Goal: Information Seeking & Learning: Find specific page/section

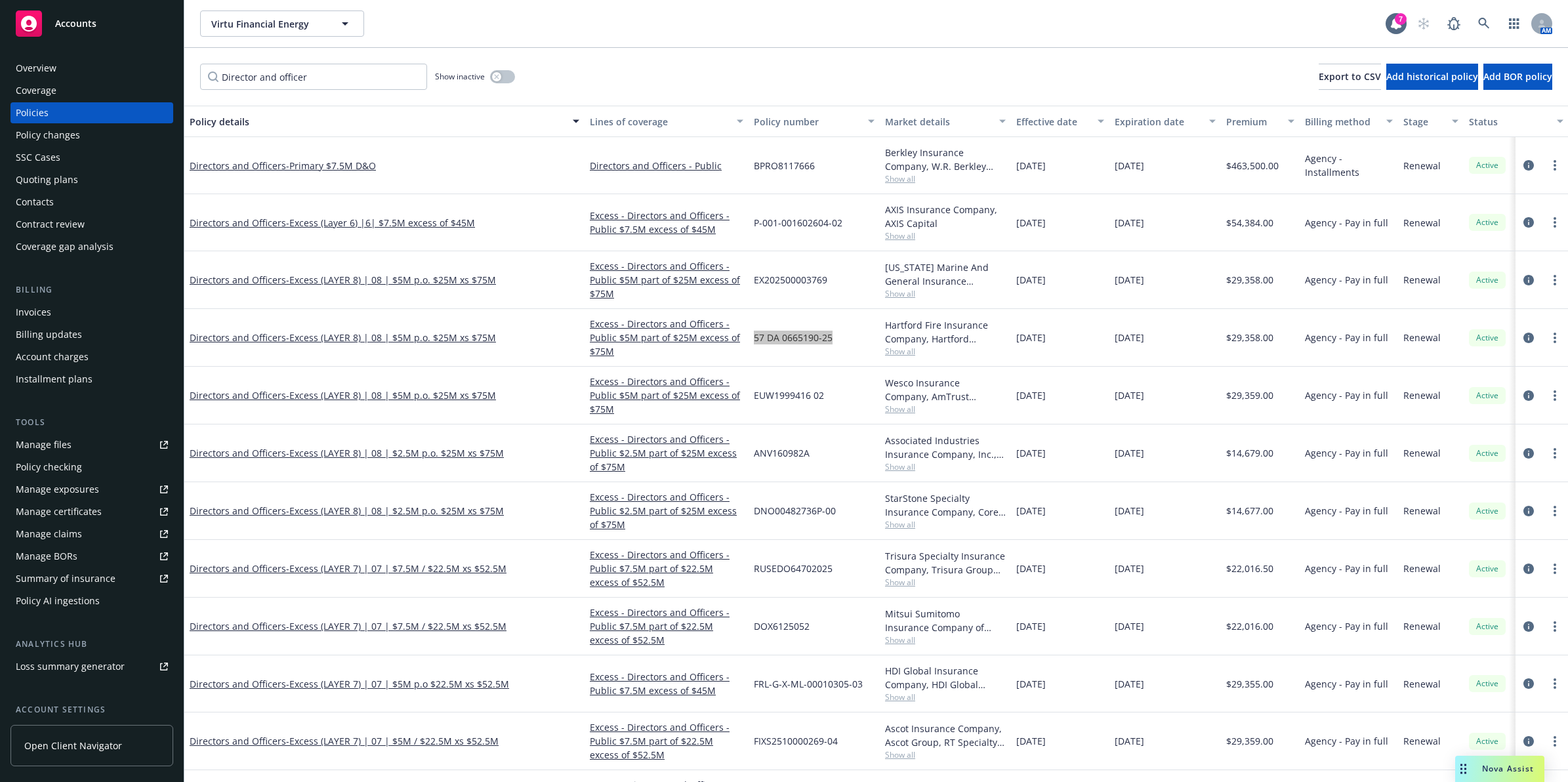
scroll to position [0, 31]
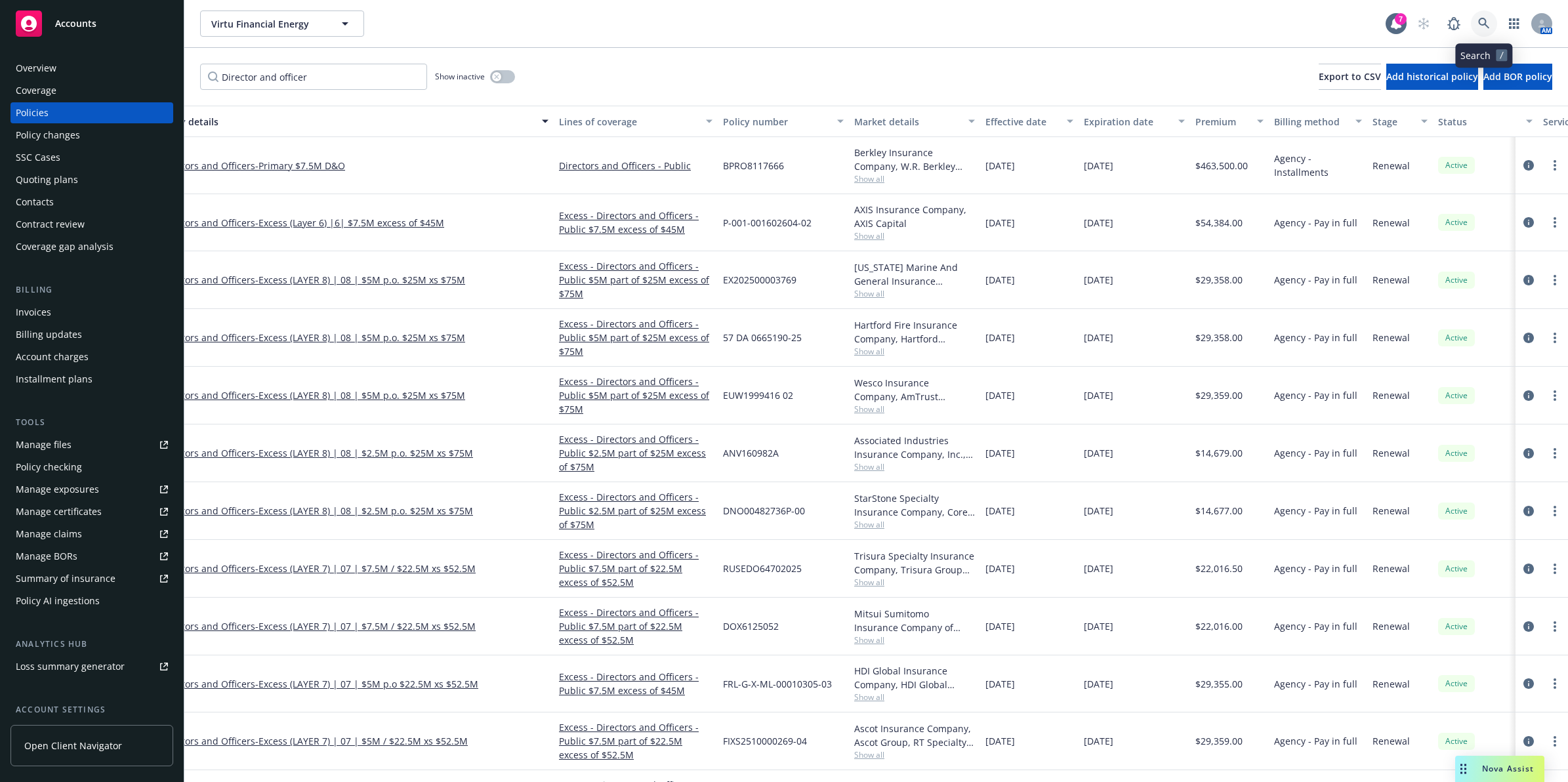
click at [1490, 19] on link at bounding box center [1484, 23] width 26 height 26
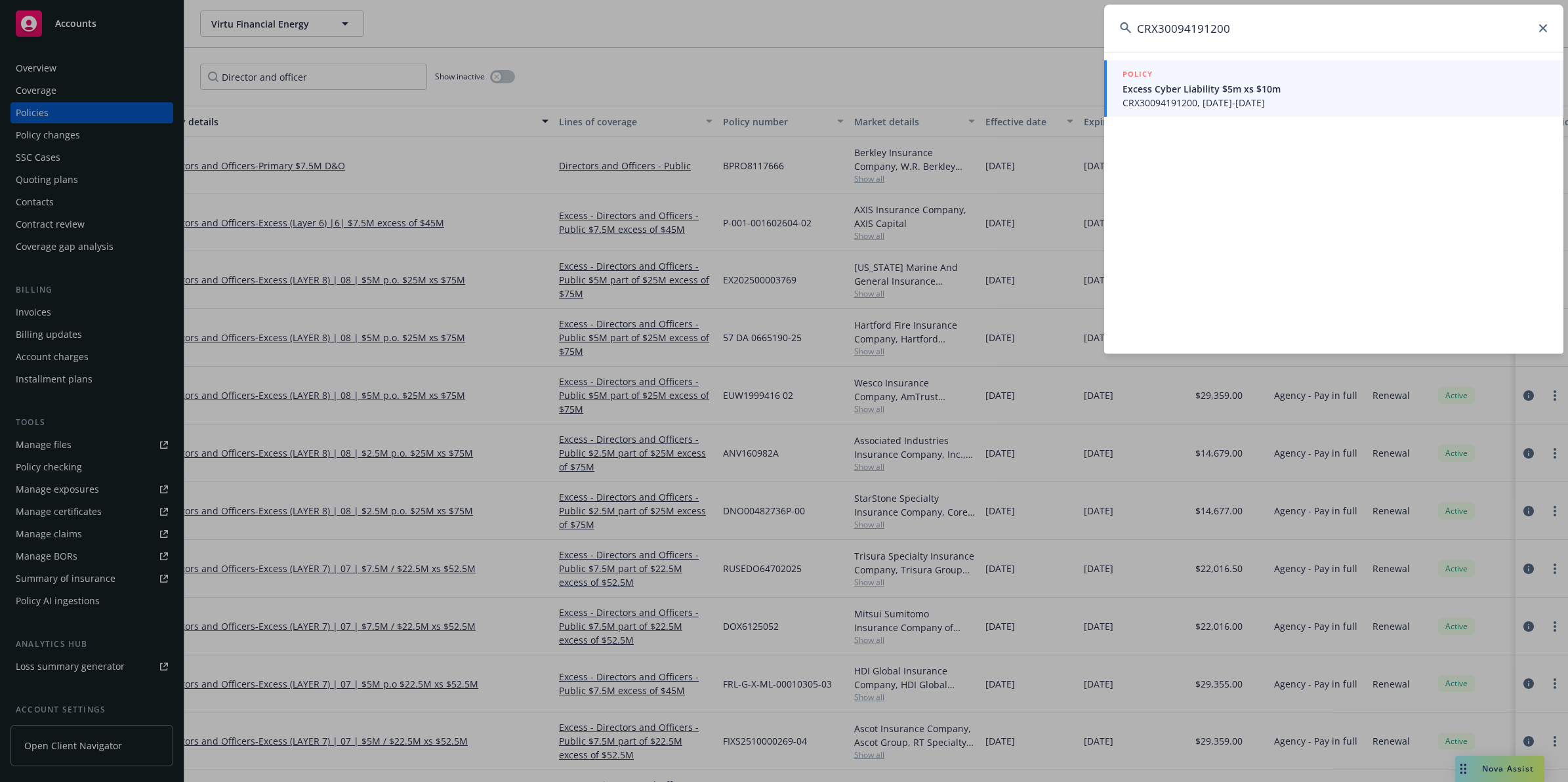
type input "CRX30094191200"
click at [1233, 94] on span "Excess Cyber Liability $5m xs $10m" at bounding box center [1335, 89] width 425 height 14
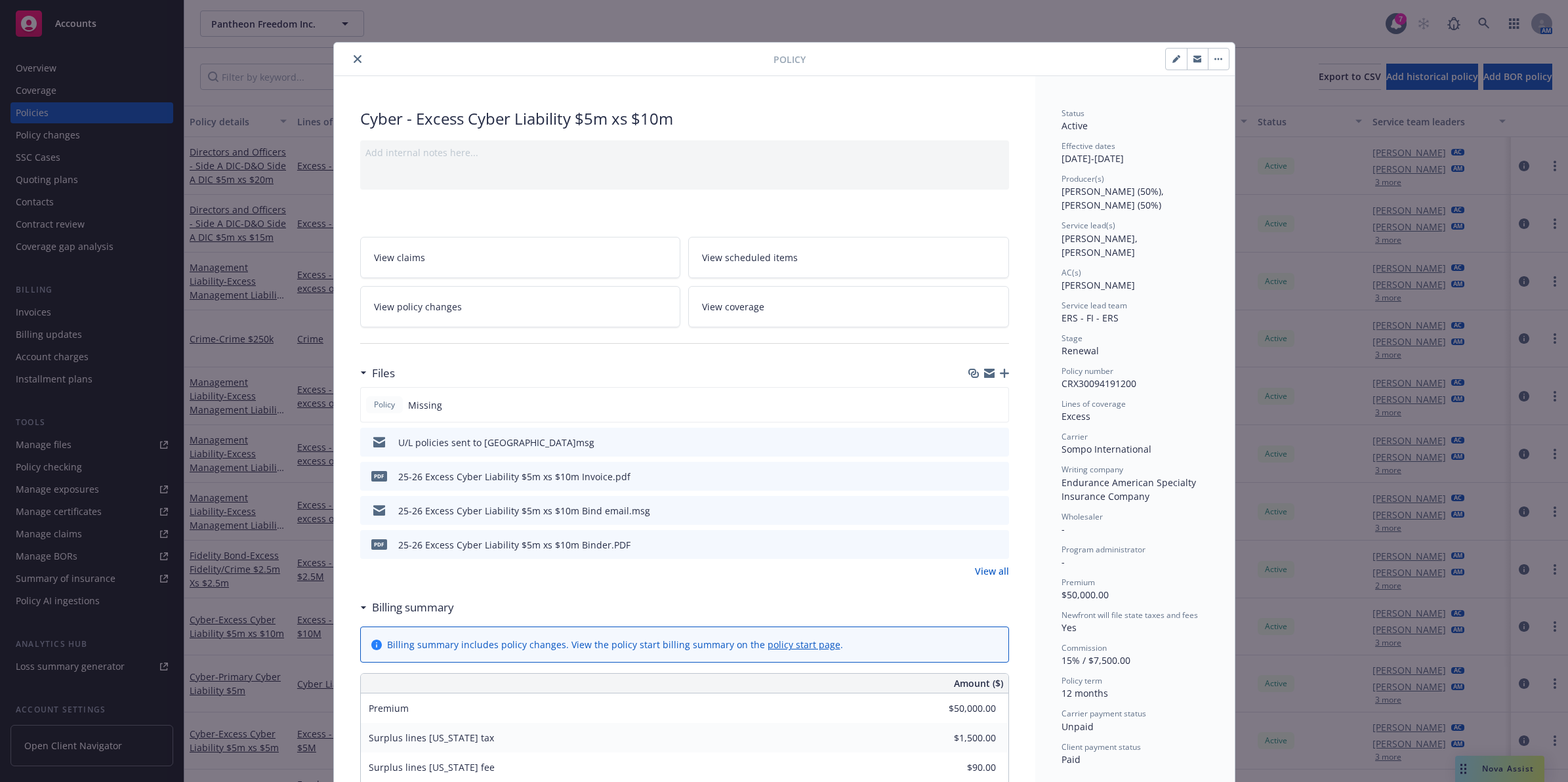
drag, startPoint x: 348, startPoint y: 60, endPoint x: 335, endPoint y: 66, distance: 14.3
click at [354, 60] on icon "close" at bounding box center [358, 59] width 8 height 8
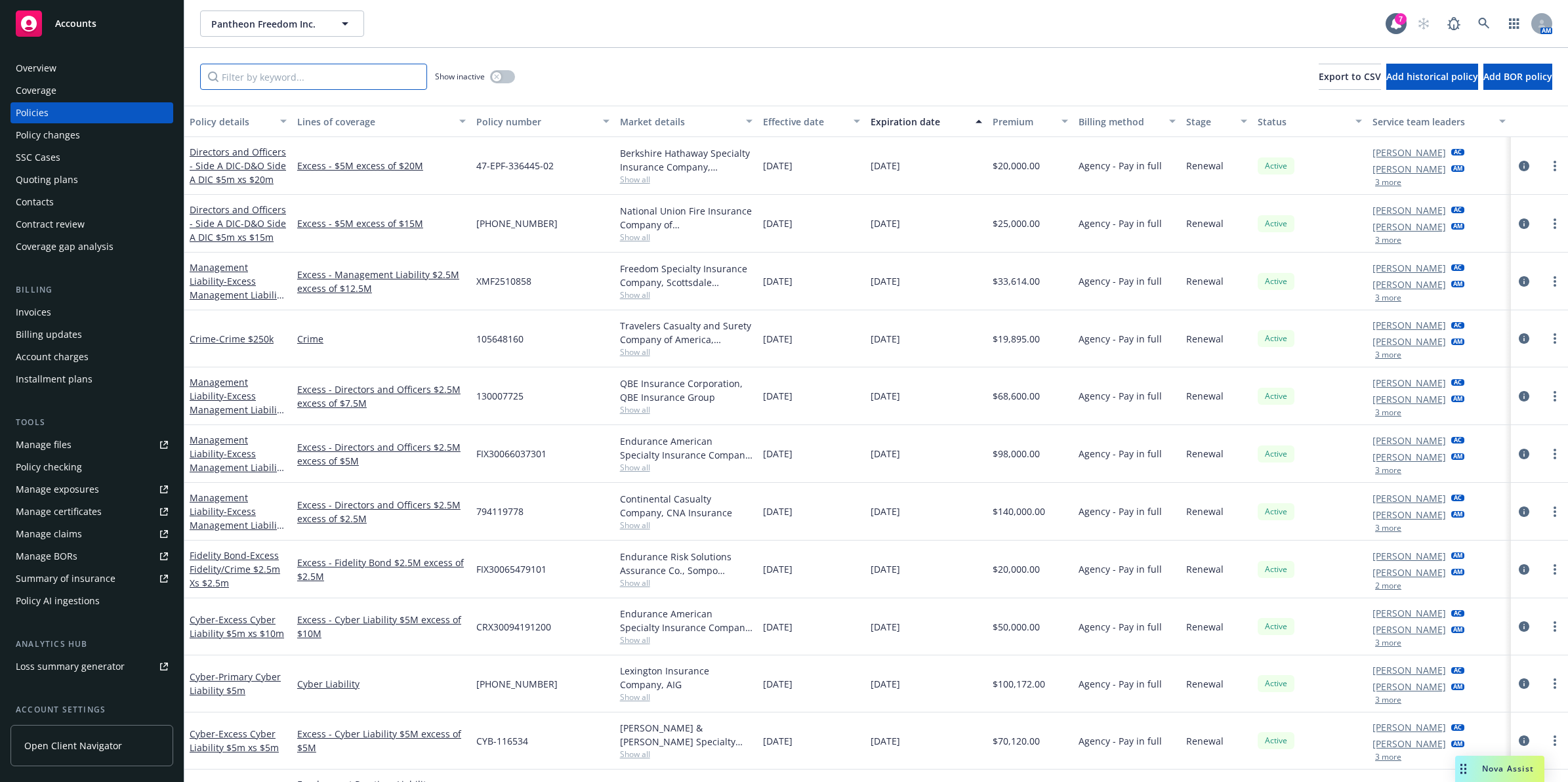
click at [296, 80] on input "Filter by keyword..." at bounding box center [313, 77] width 227 height 26
paste input "CRX30094191200"
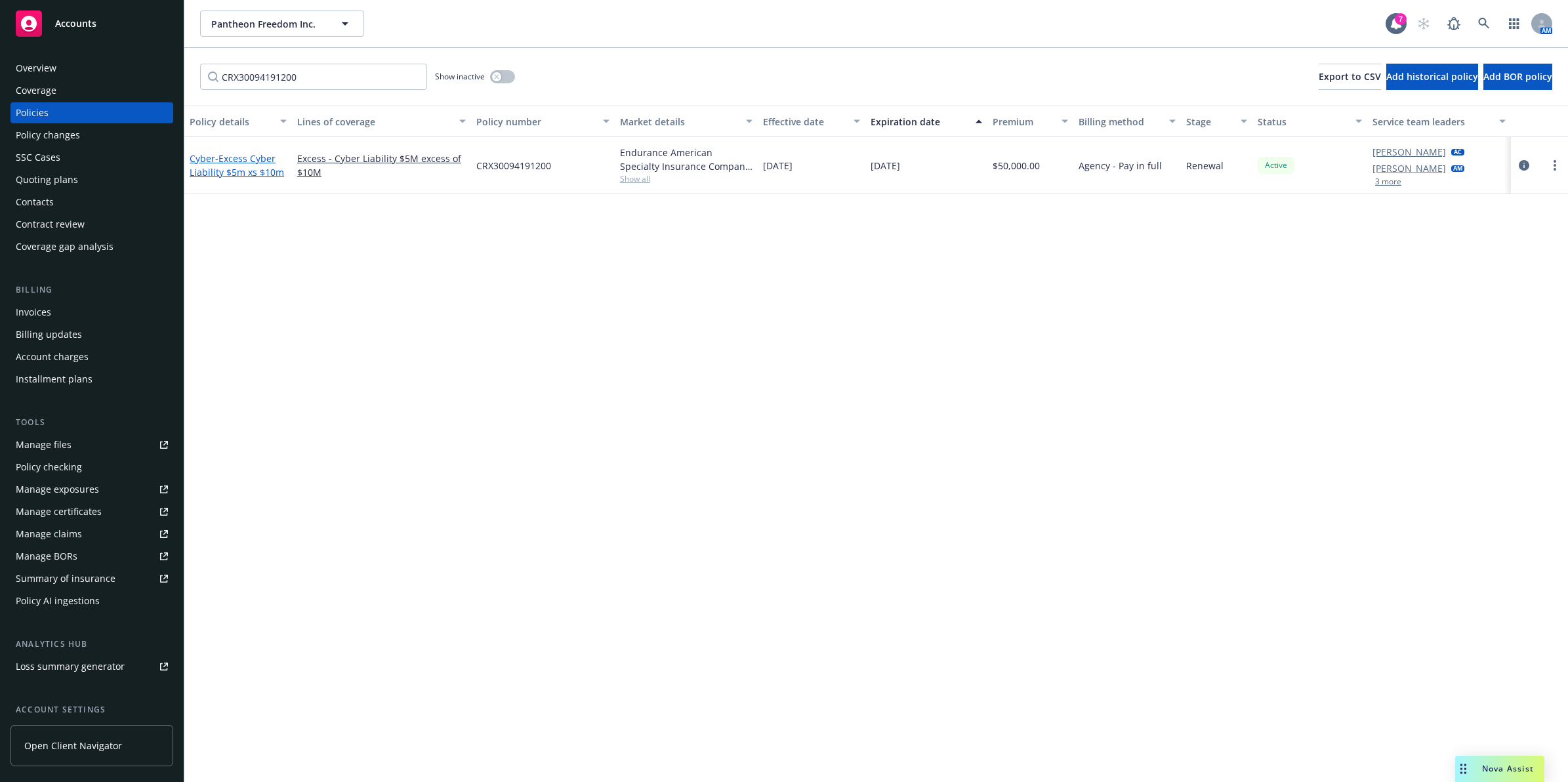
click at [241, 168] on span "- Excess Cyber Liability $5m xs $10m" at bounding box center [237, 165] width 94 height 26
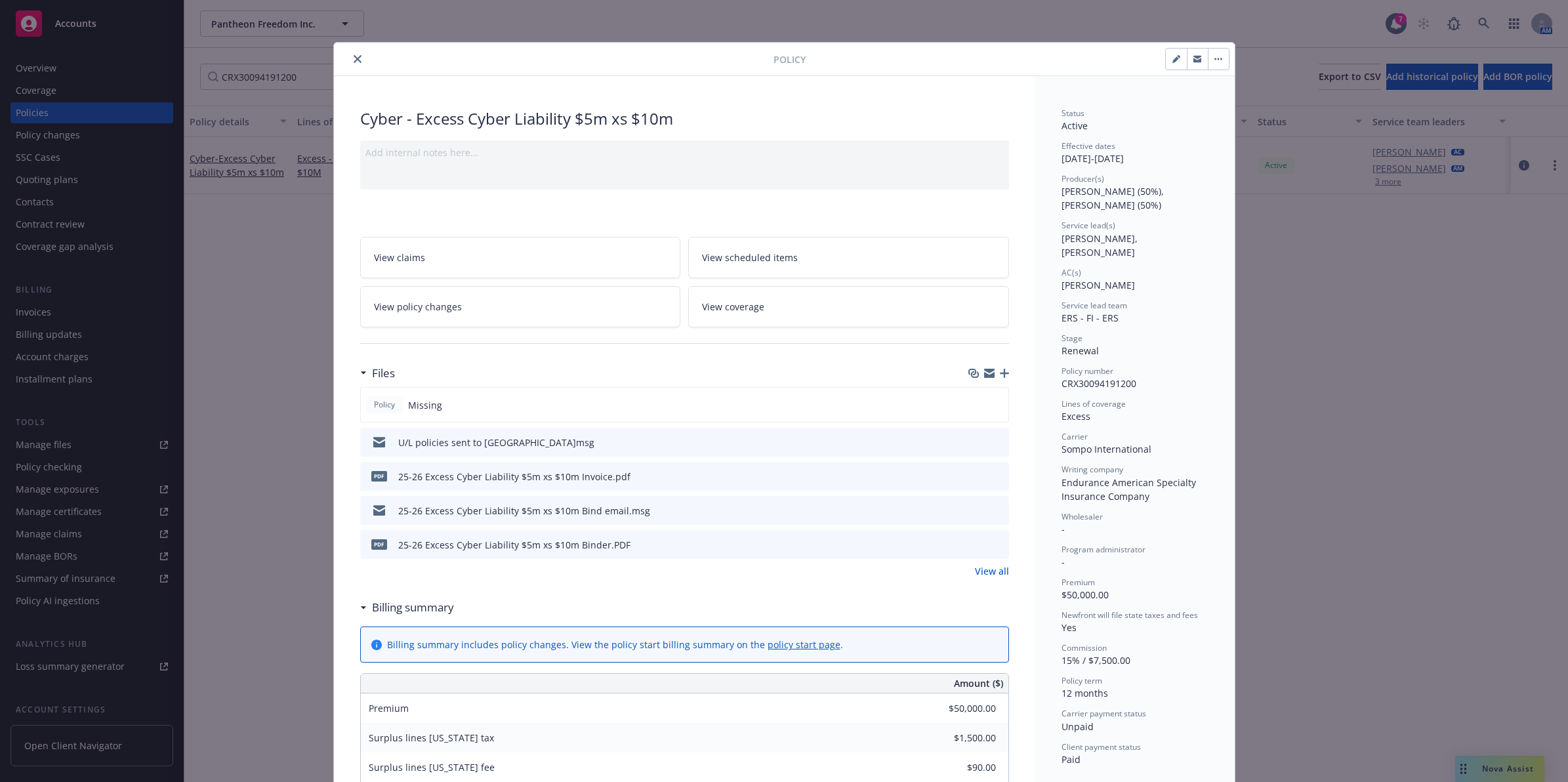
scroll to position [40, 0]
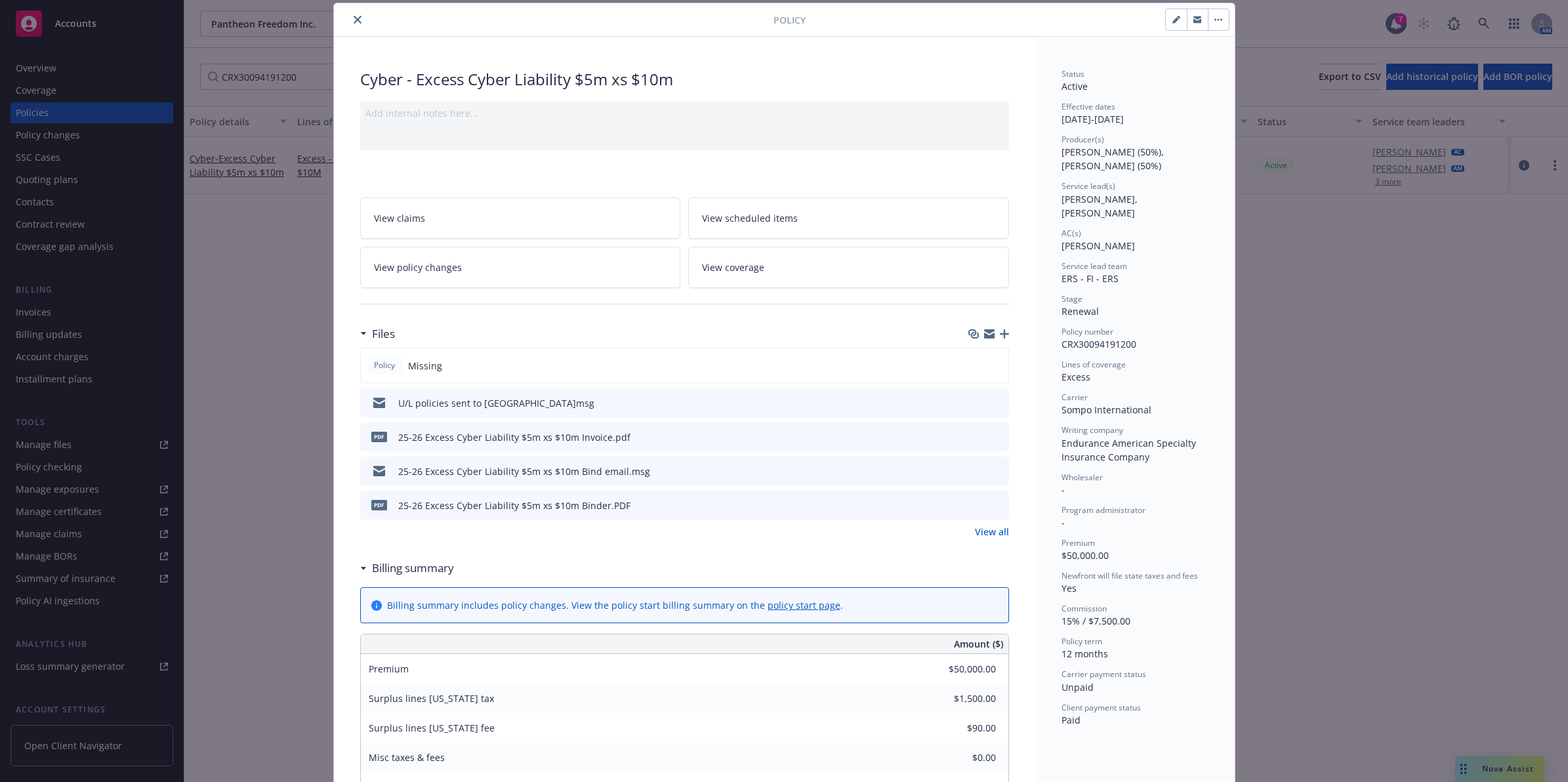
click at [992, 399] on icon "preview file" at bounding box center [996, 402] width 12 height 9
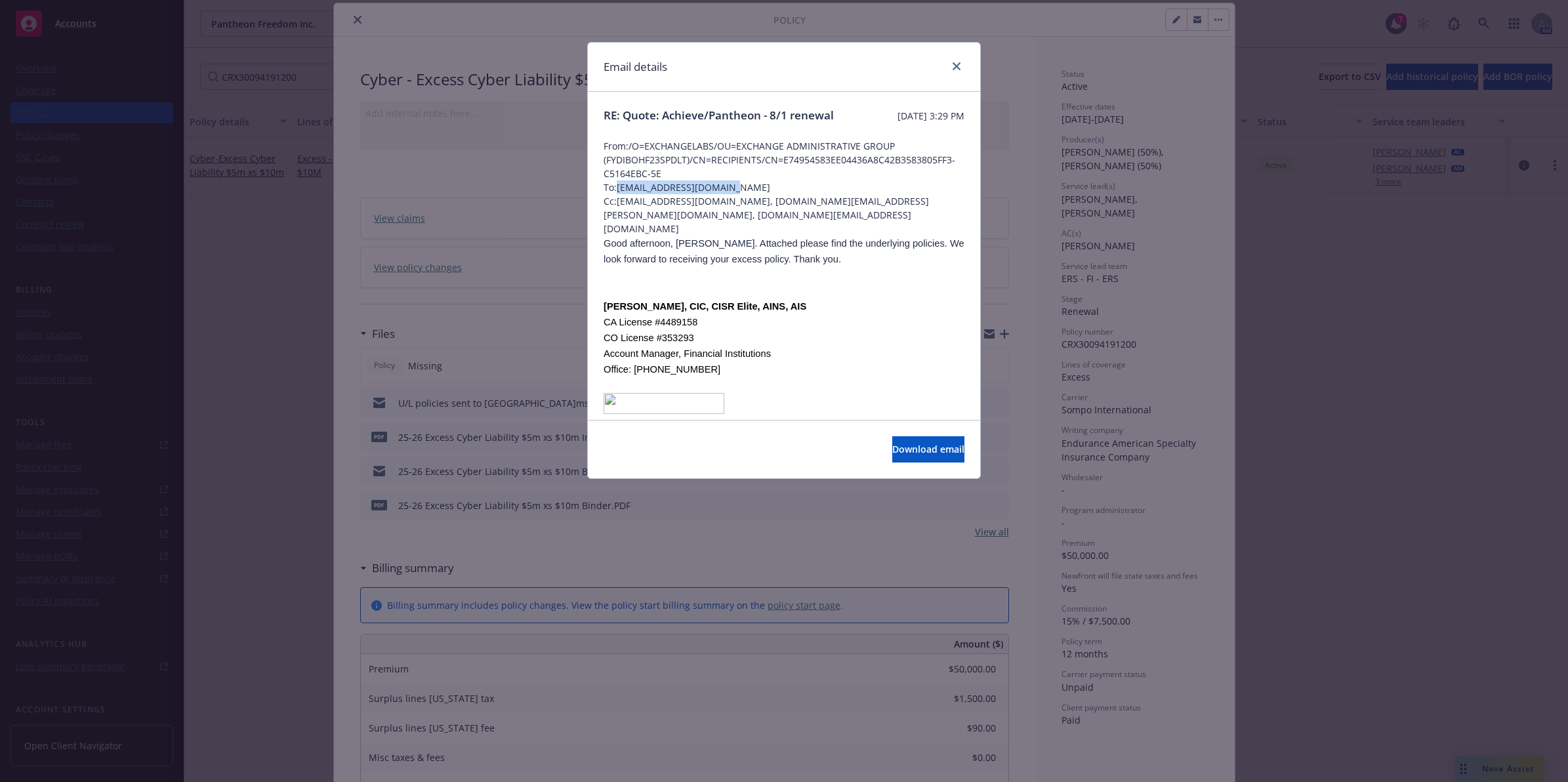
drag, startPoint x: 736, startPoint y: 200, endPoint x: 620, endPoint y: 202, distance: 116.0
click at [620, 194] on span "To: [EMAIL_ADDRESS][DOMAIN_NAME]" at bounding box center [783, 187] width 361 height 14
copy span "[EMAIL_ADDRESS][DOMAIN_NAME]"
click at [950, 67] on link "close" at bounding box center [956, 65] width 15 height 15
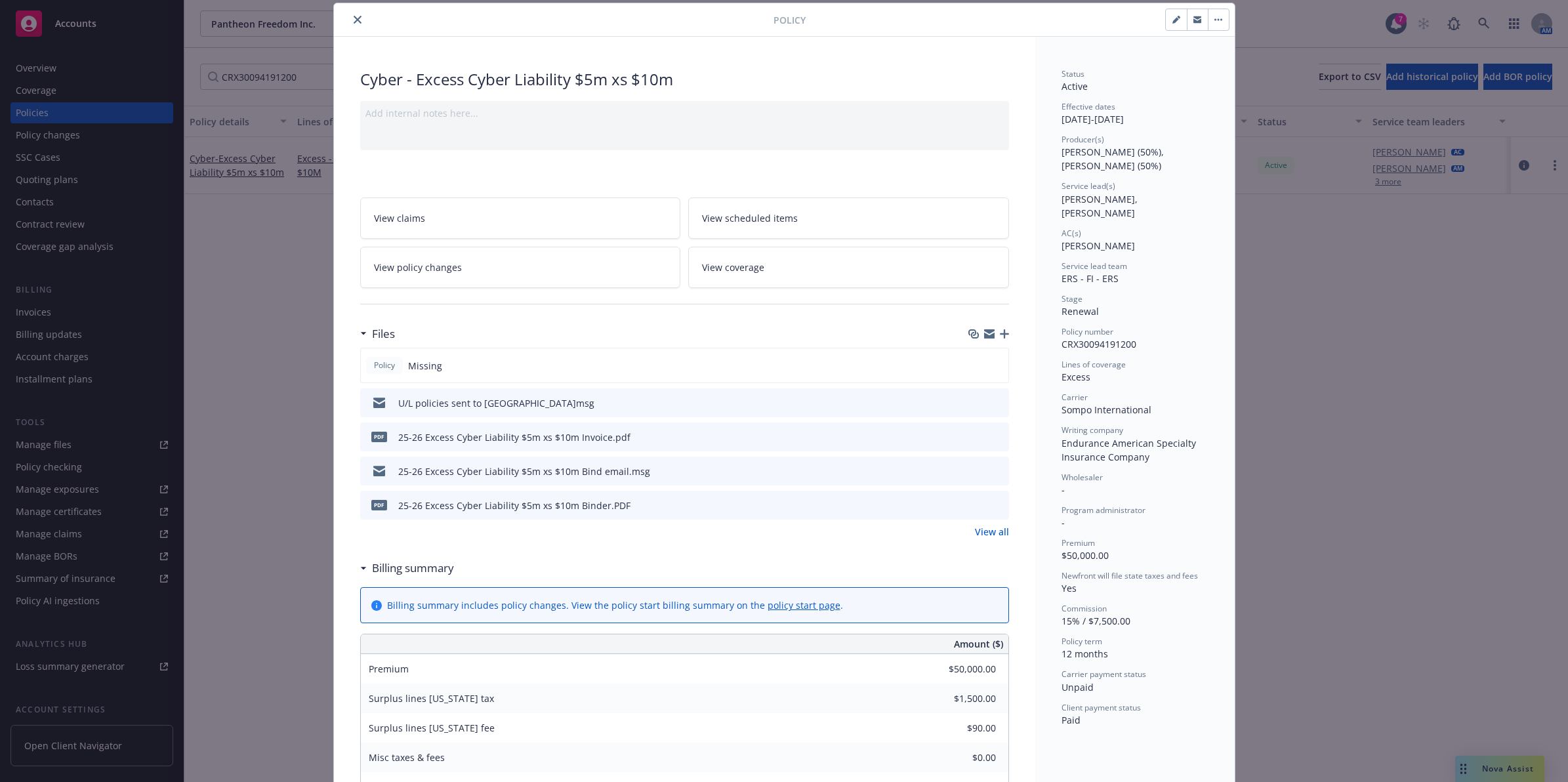
click at [1074, 338] on span "CRX30094191200" at bounding box center [1099, 343] width 75 height 12
copy span "CRX30094191200"
click at [992, 439] on icon "preview file" at bounding box center [996, 436] width 12 height 9
click at [992, 503] on icon "preview file" at bounding box center [996, 504] width 12 height 9
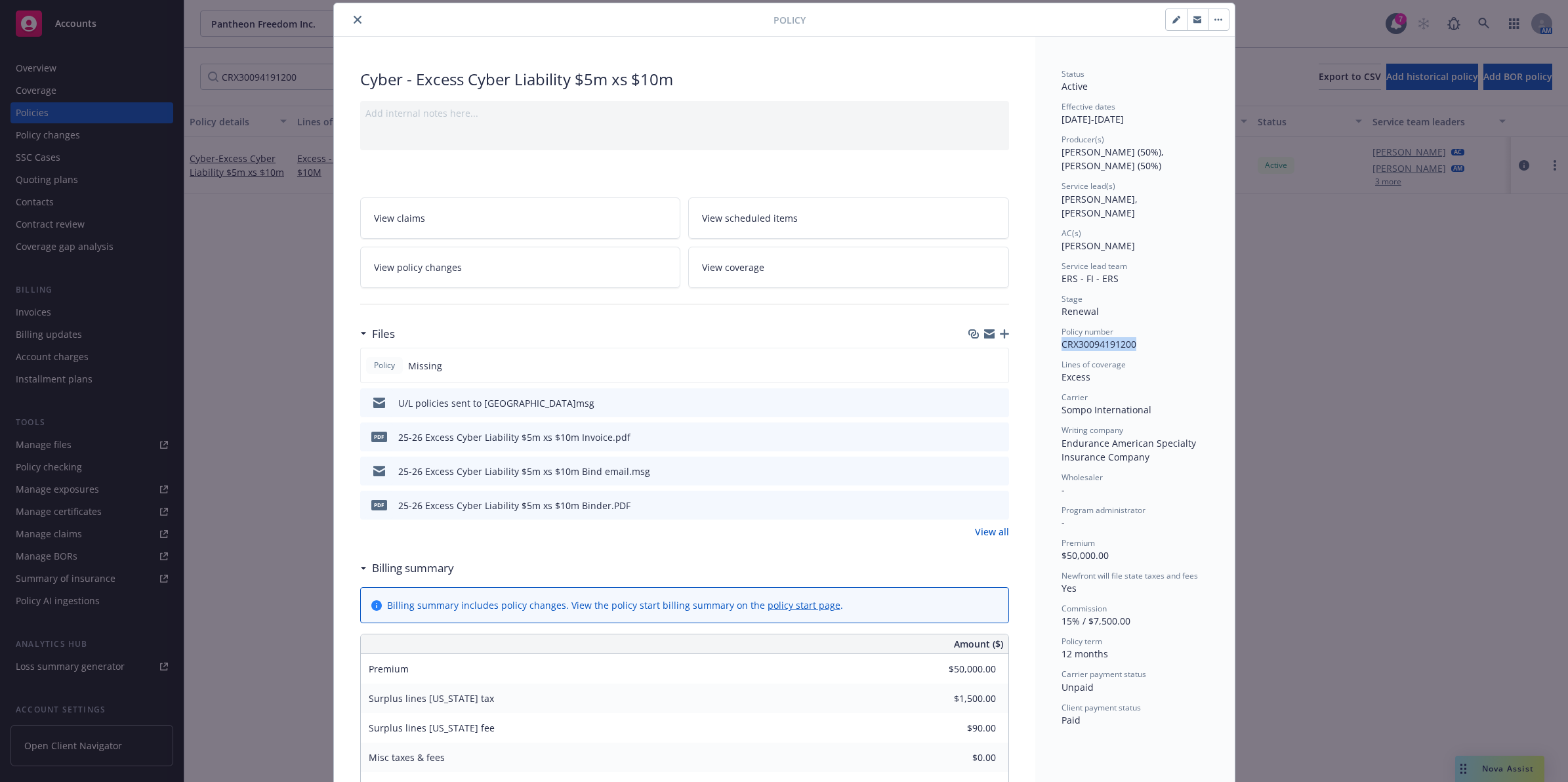
drag, startPoint x: 348, startPoint y: 18, endPoint x: 331, endPoint y: 23, distance: 17.7
click at [354, 18] on icon "close" at bounding box center [358, 19] width 8 height 8
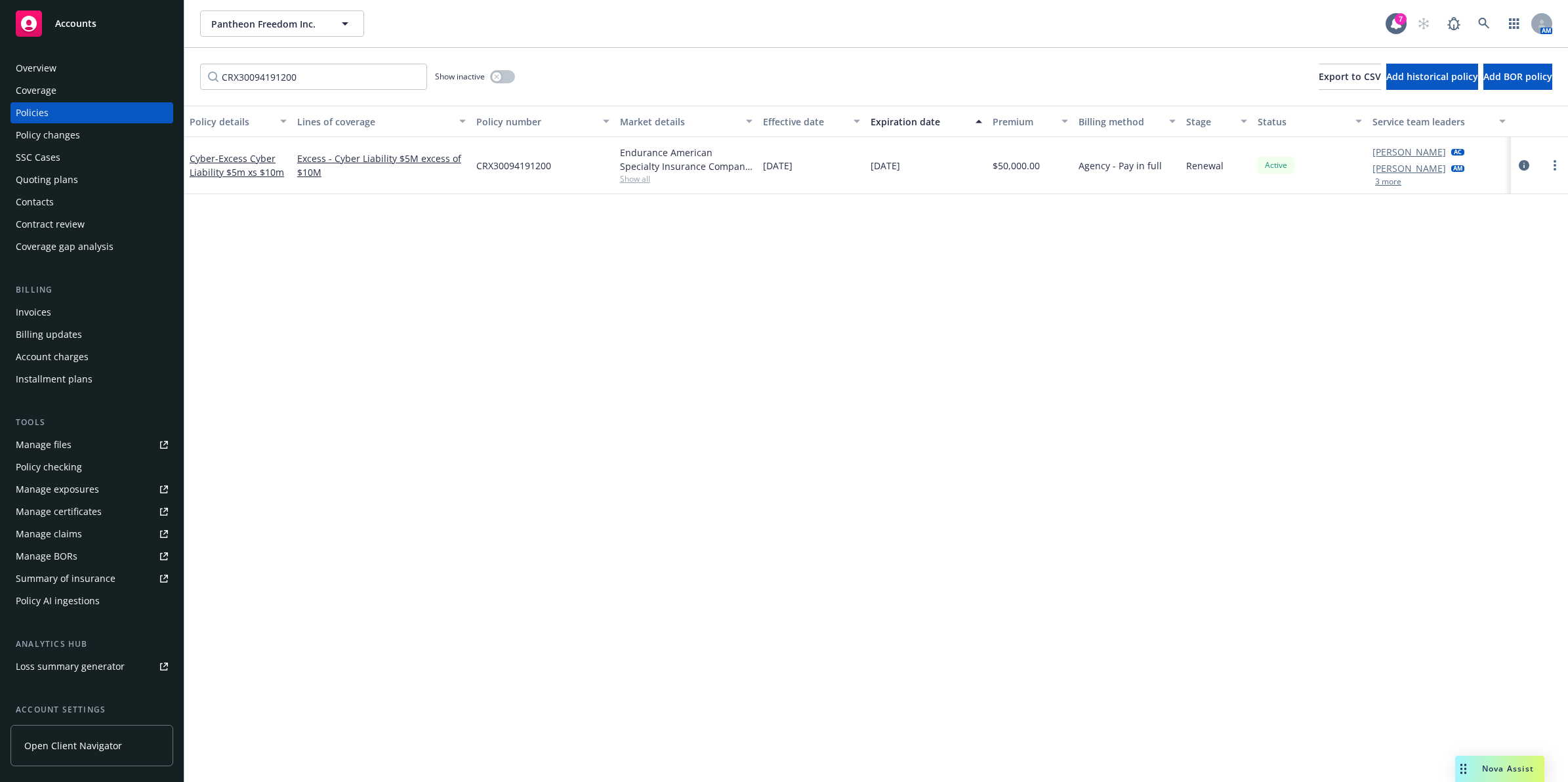
click at [246, 92] on div "CRX30094191200 Show inactive Export to CSV Add historical policy Add BOR policy" at bounding box center [875, 76] width 1383 height 57
click at [246, 93] on div "CRX30094191200 Show inactive Export to CSV Add historical policy Add BOR policy" at bounding box center [875, 76] width 1383 height 57
click at [243, 71] on input "CRX30094191200" at bounding box center [313, 77] width 227 height 26
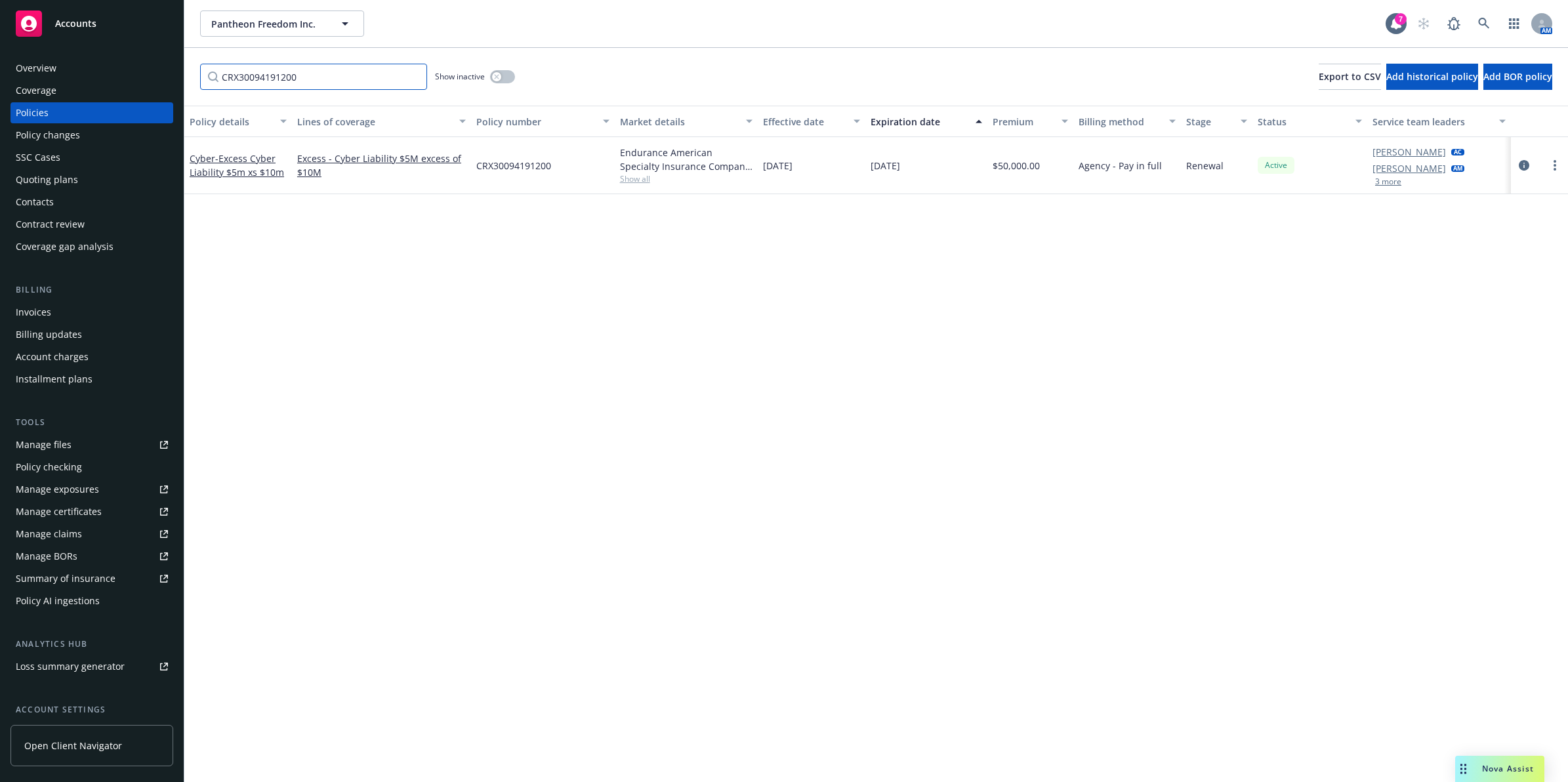
paste input "FIX30066037301"
click at [246, 174] on span "- Excess Management Liability Layer 2 $2.5m Xs $5m" at bounding box center [237, 179] width 95 height 40
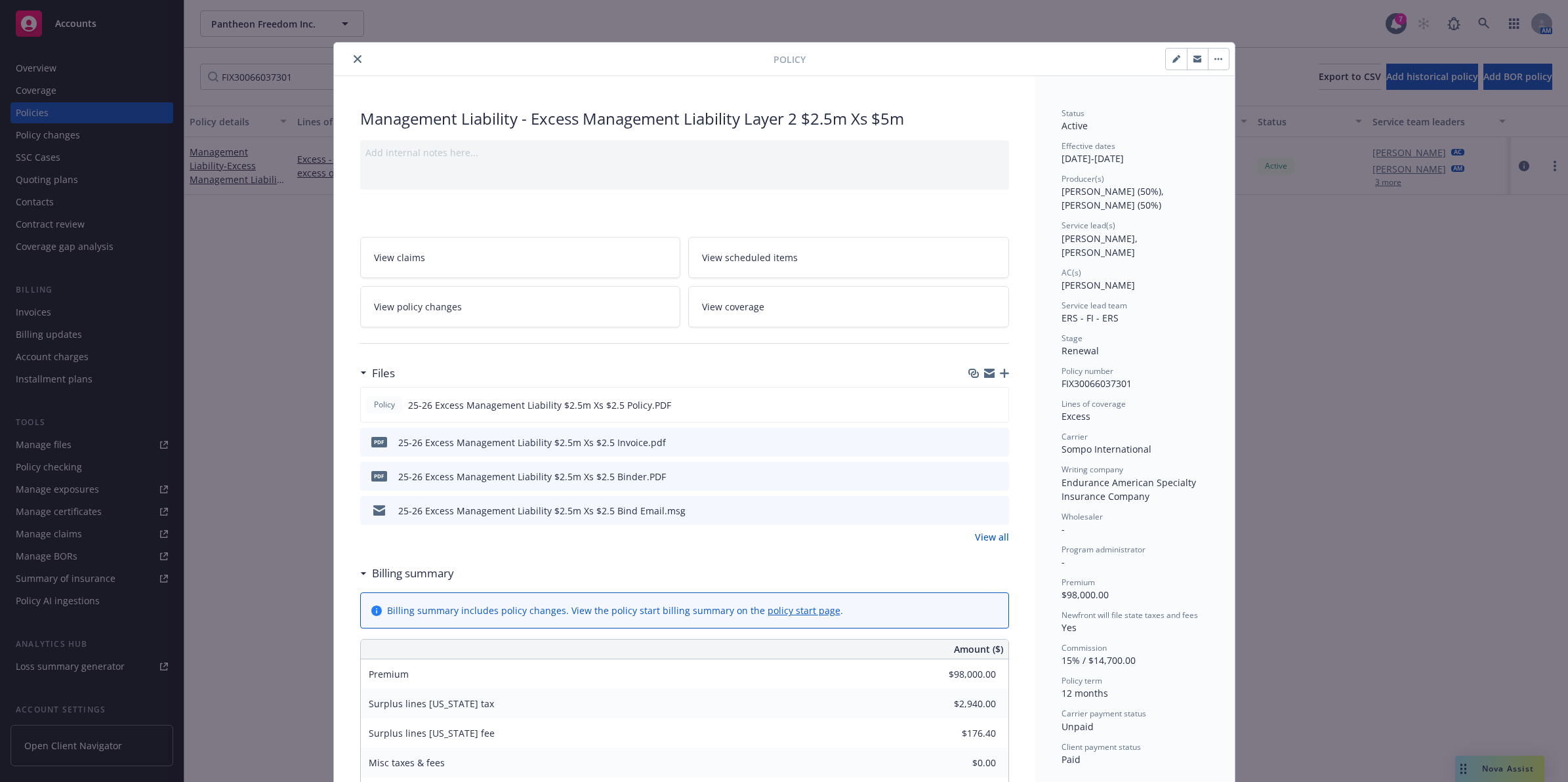
click at [992, 511] on icon "preview file" at bounding box center [996, 510] width 12 height 9
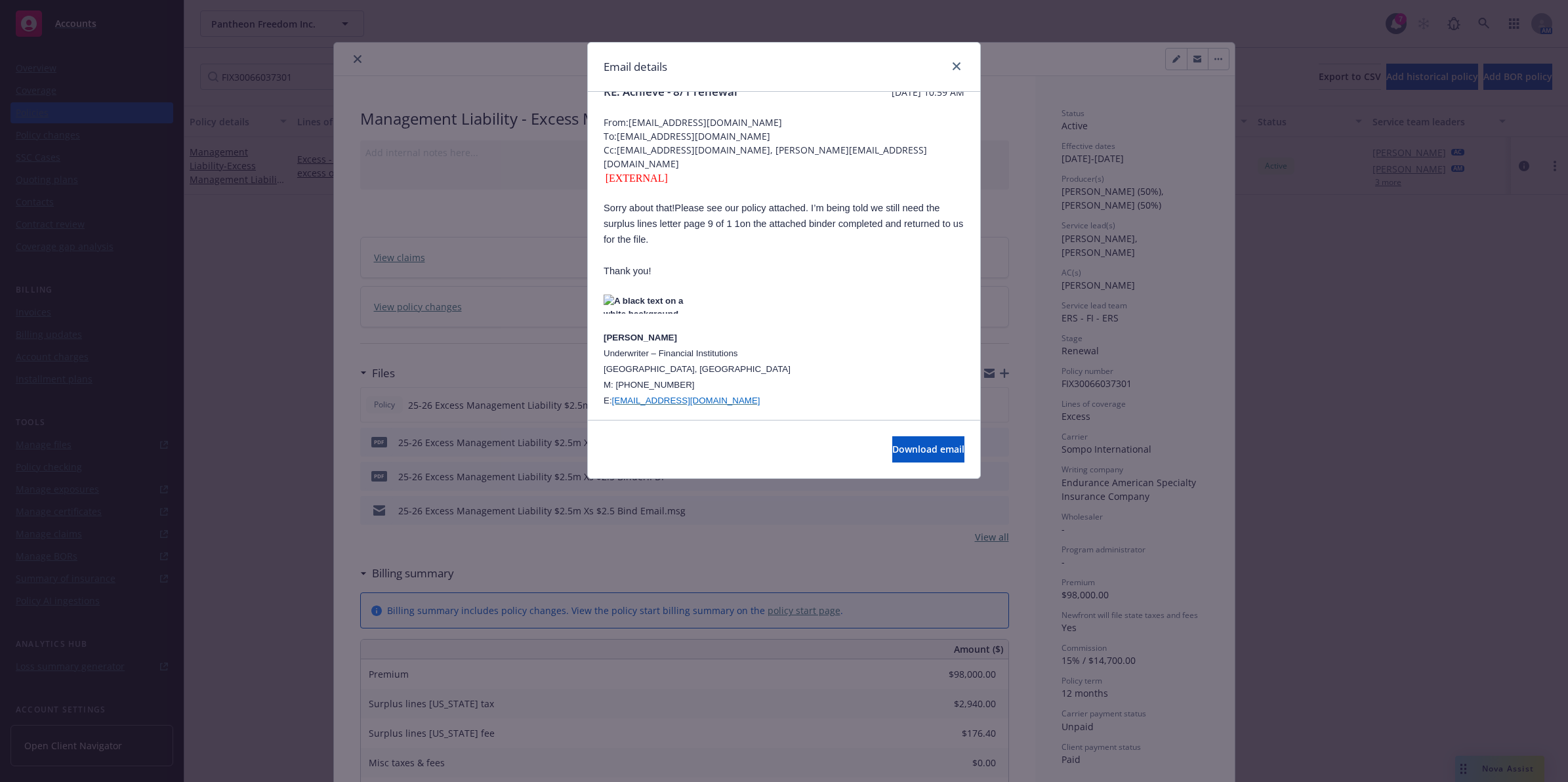
scroll to position [38, 0]
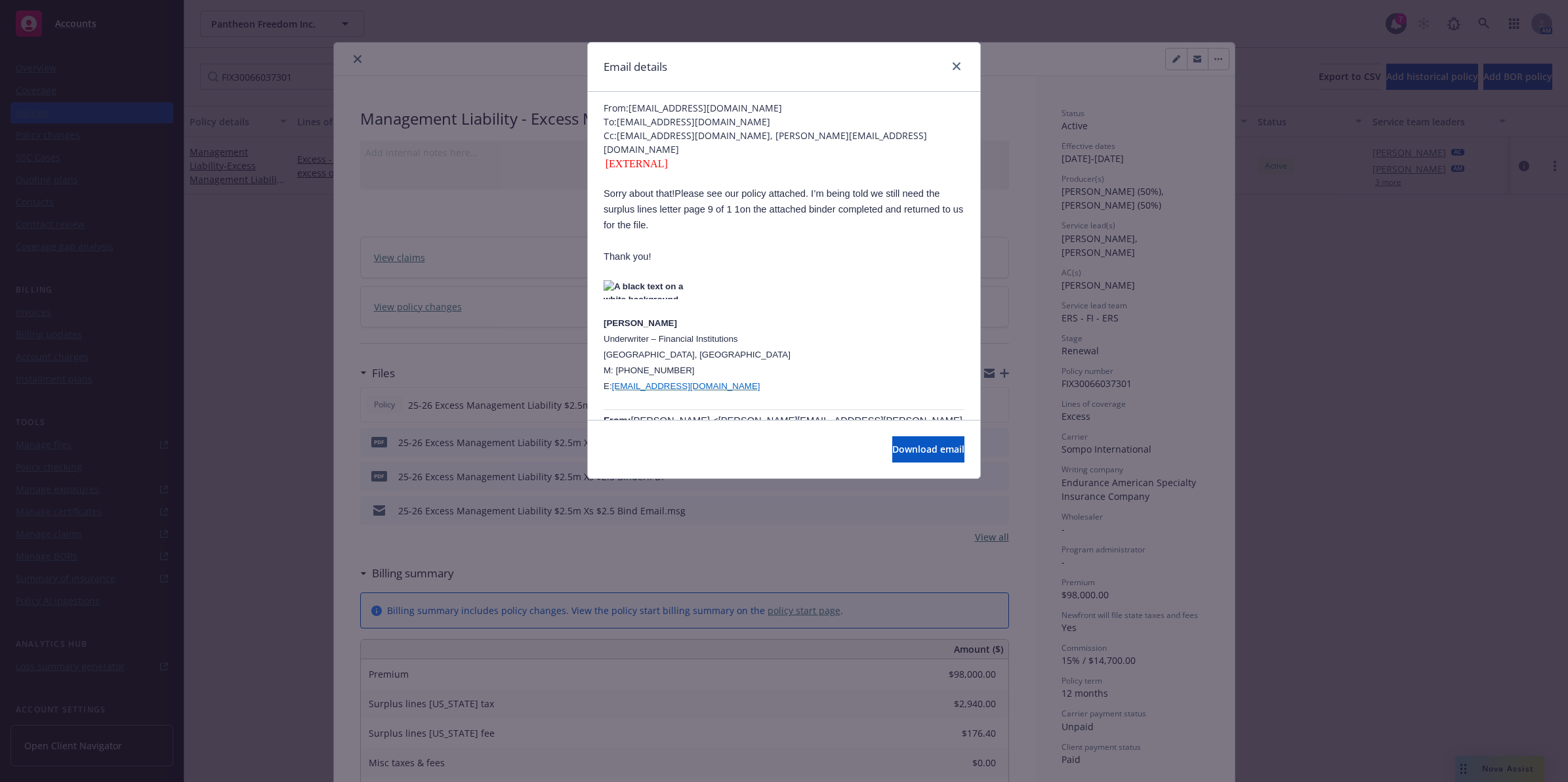
drag, startPoint x: 732, startPoint y: 221, endPoint x: 732, endPoint y: 242, distance: 21.0
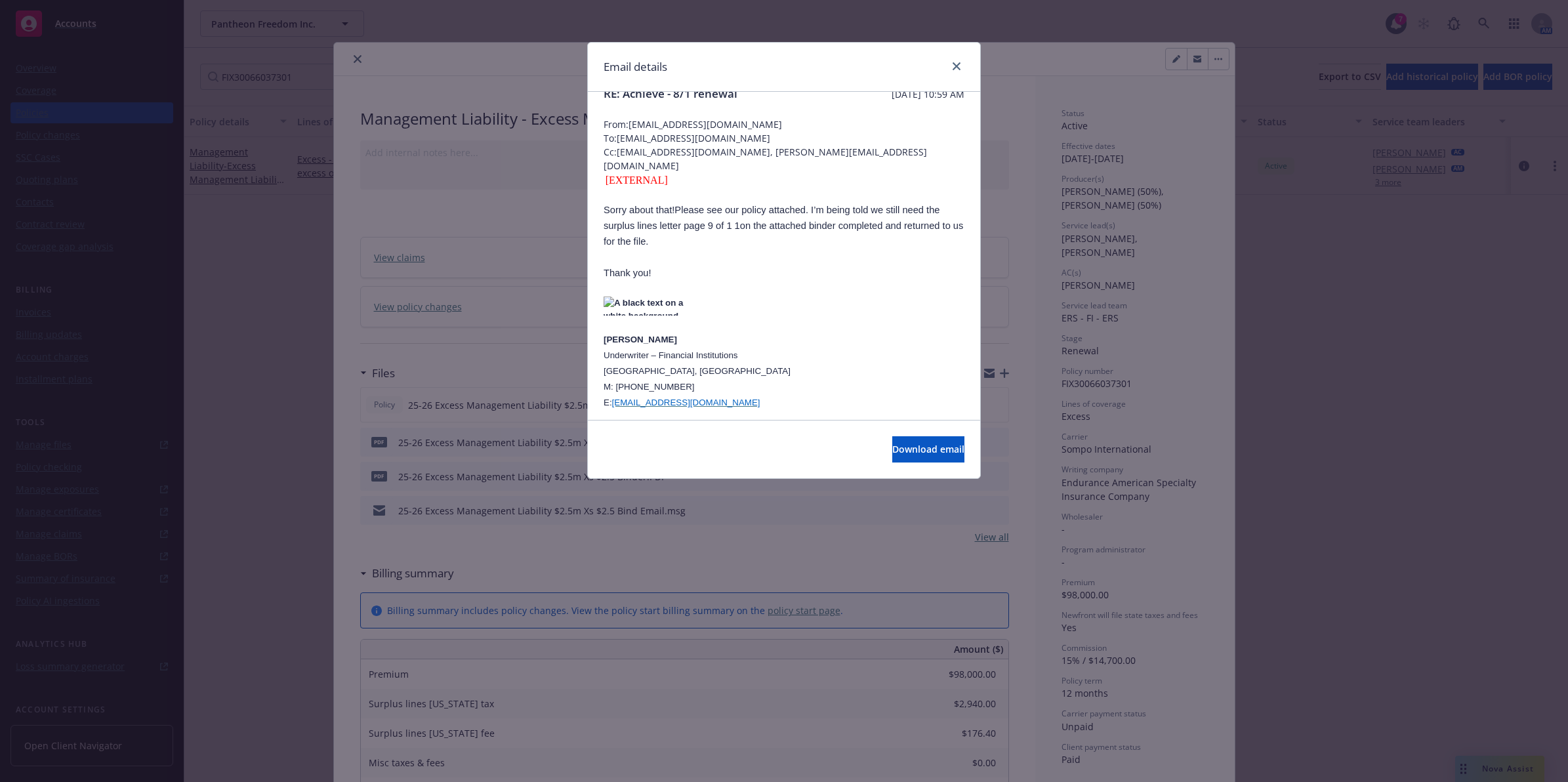
scroll to position [0, 0]
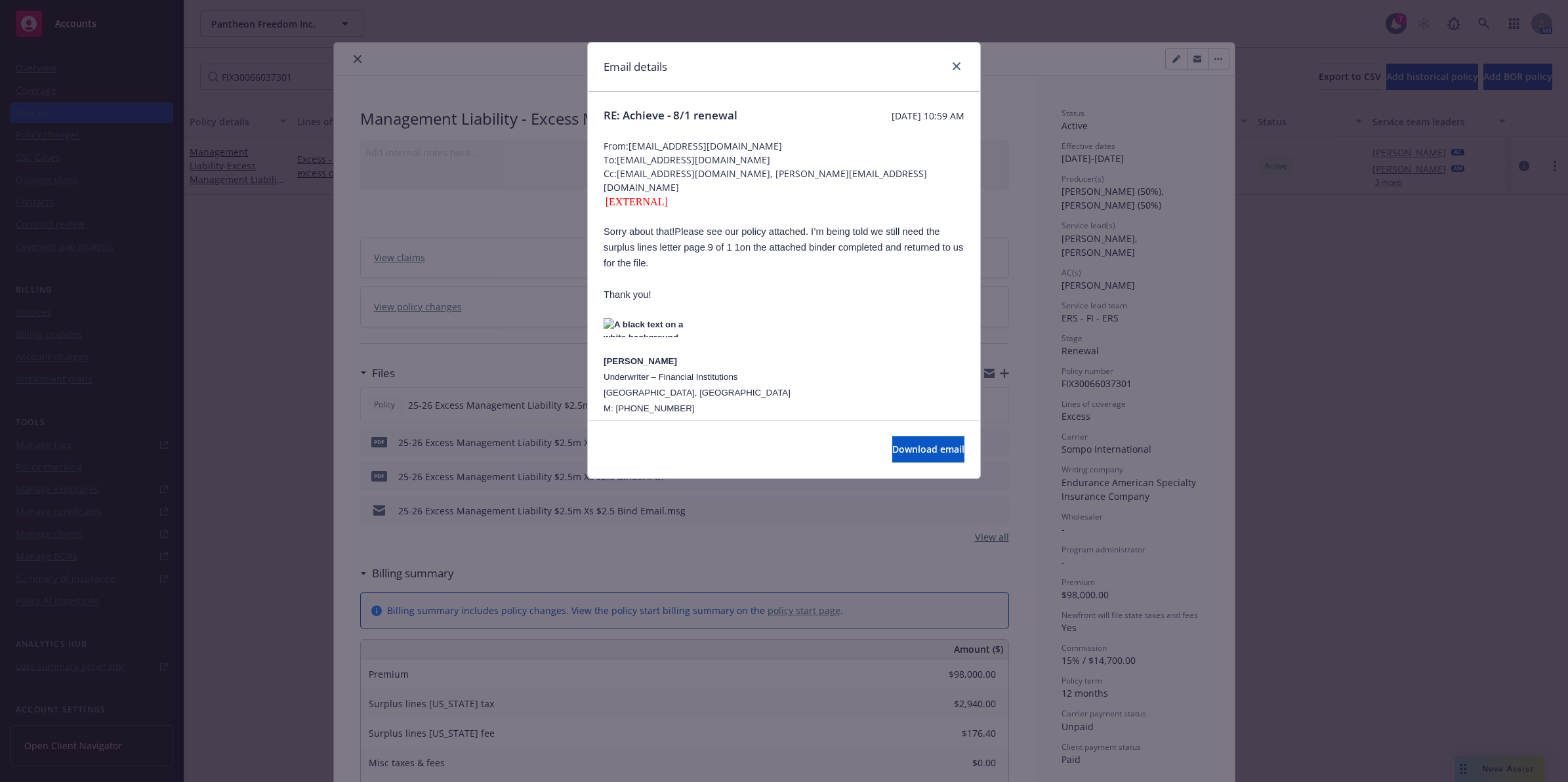
drag, startPoint x: 732, startPoint y: 242, endPoint x: 719, endPoint y: 192, distance: 51.7
drag, startPoint x: 726, startPoint y: 146, endPoint x: 631, endPoint y: 149, distance: 95.0
click at [631, 149] on span "From: [EMAIL_ADDRESS][DOMAIN_NAME]" at bounding box center [783, 145] width 361 height 14
copy span "[EMAIL_ADDRESS][DOMAIN_NAME]"
drag, startPoint x: 845, startPoint y: 174, endPoint x: 728, endPoint y: 179, distance: 117.1
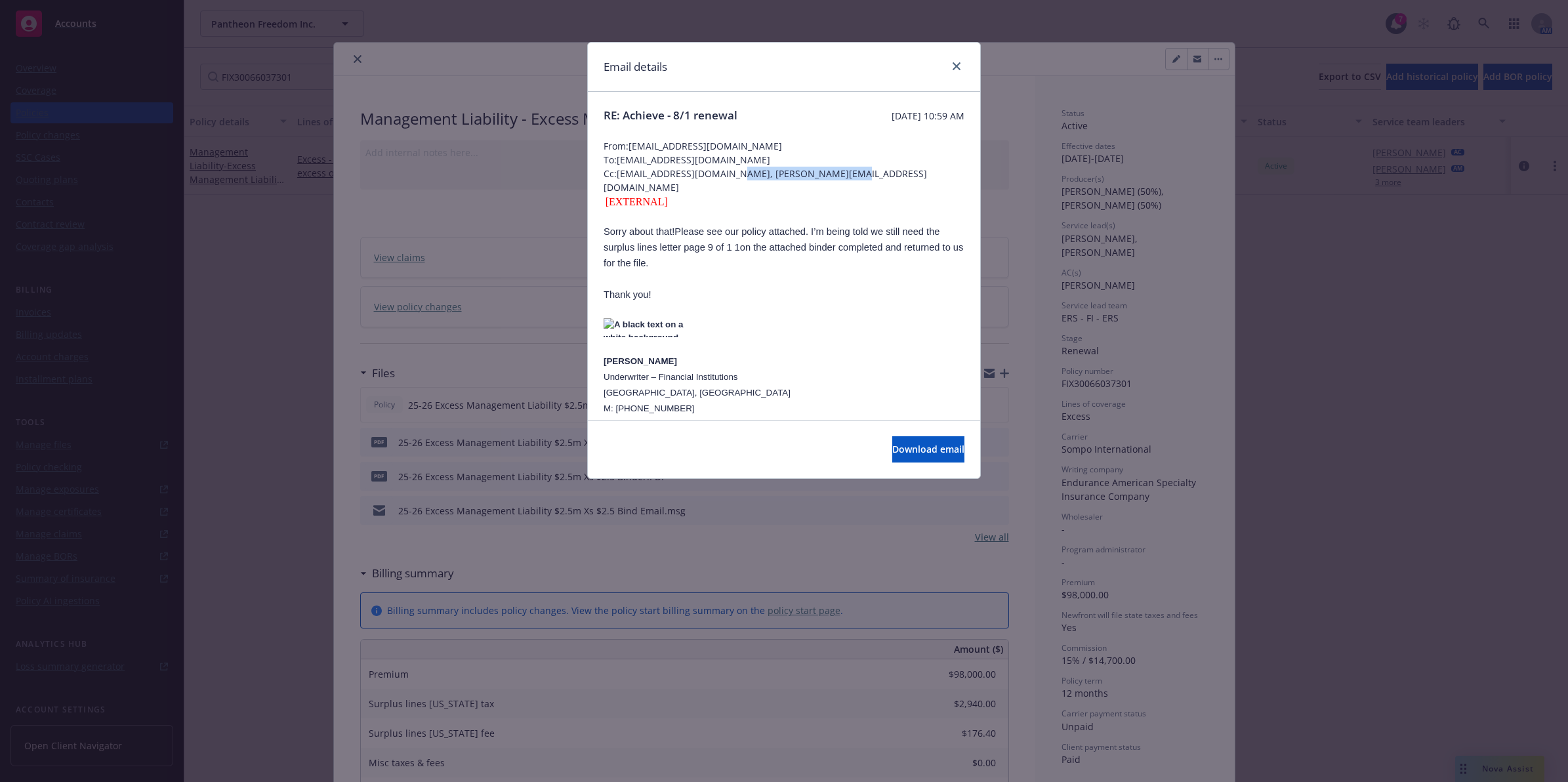
click at [728, 179] on span "Cc: [PERSON_NAME][EMAIL_ADDRESS][DOMAIN_NAME], [PERSON_NAME][EMAIL_ADDRESS][DOM…" at bounding box center [783, 180] width 361 height 27
copy span "[EMAIL_ADDRESS][DOMAIN_NAME]"
drag, startPoint x: 720, startPoint y: 174, endPoint x: 618, endPoint y: 171, distance: 102.0
click at [618, 171] on span "Cc: [PERSON_NAME][EMAIL_ADDRESS][DOMAIN_NAME], [PERSON_NAME][EMAIL_ADDRESS][DOM…" at bounding box center [783, 180] width 361 height 27
copy span "[EMAIL_ADDRESS][DOMAIN_NAME]"
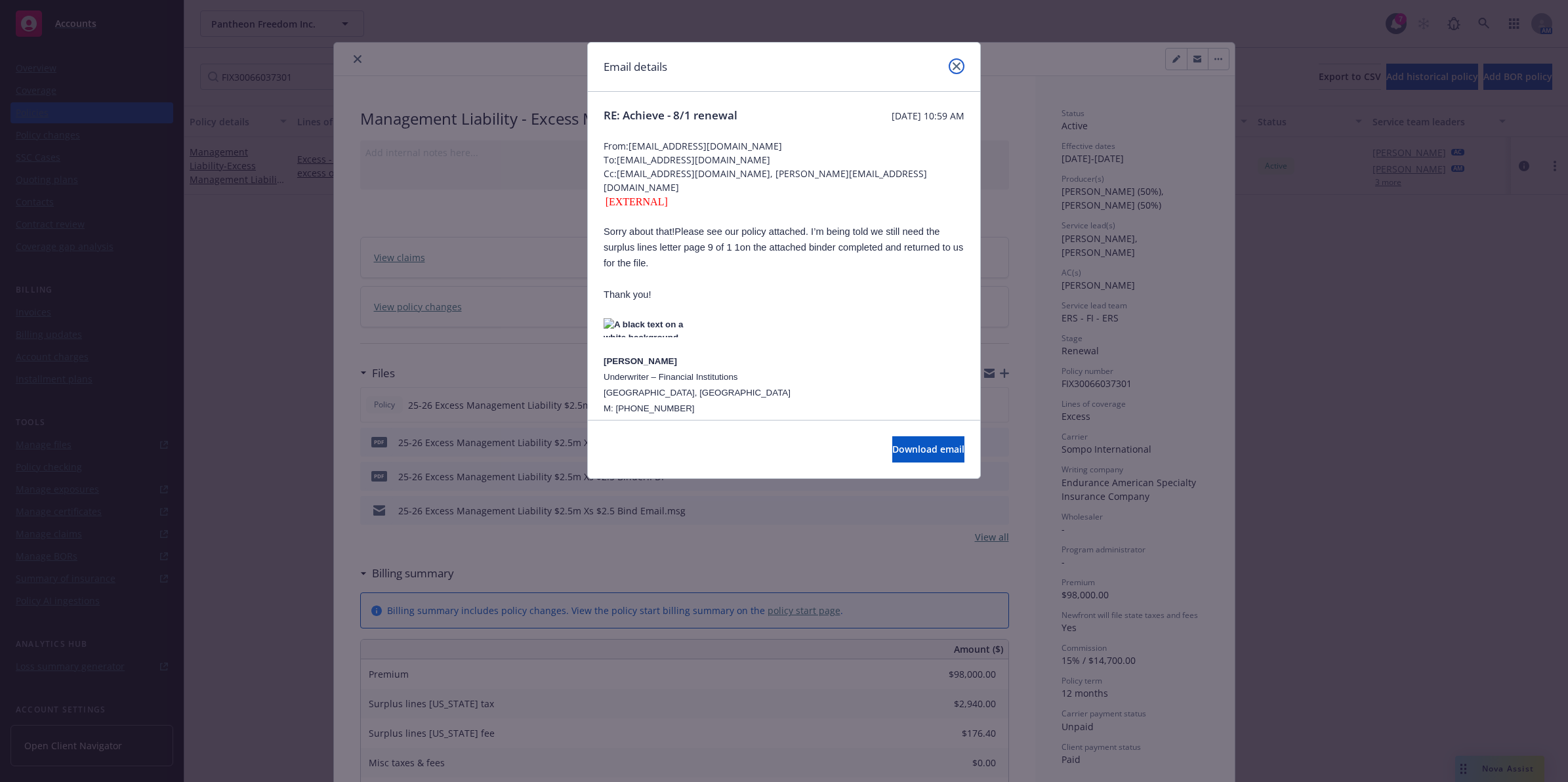
drag, startPoint x: 960, startPoint y: 64, endPoint x: 953, endPoint y: 64, distance: 7.0
click at [960, 64] on icon "close" at bounding box center [957, 66] width 8 height 8
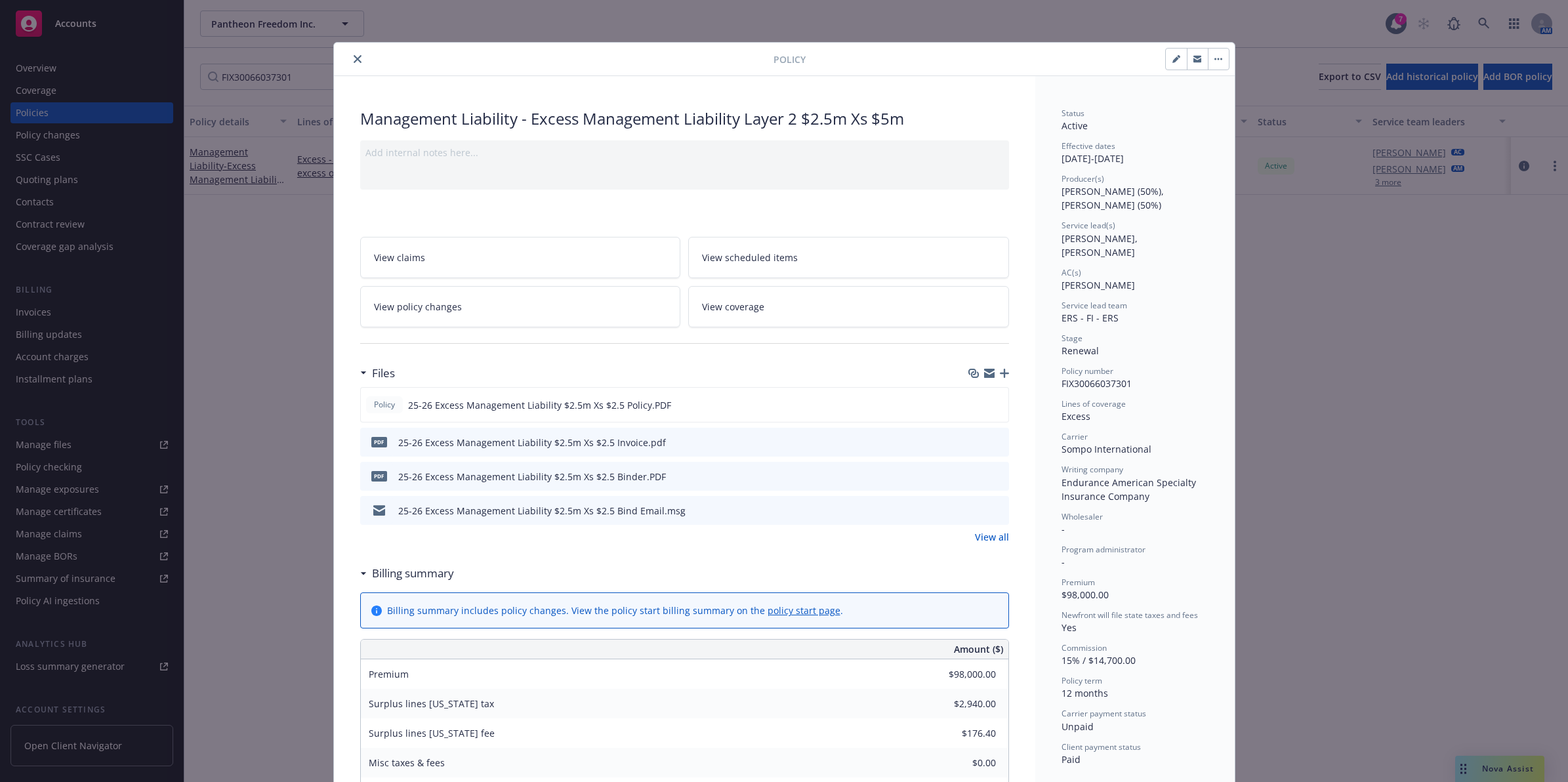
click at [350, 53] on button "close" at bounding box center [357, 58] width 15 height 15
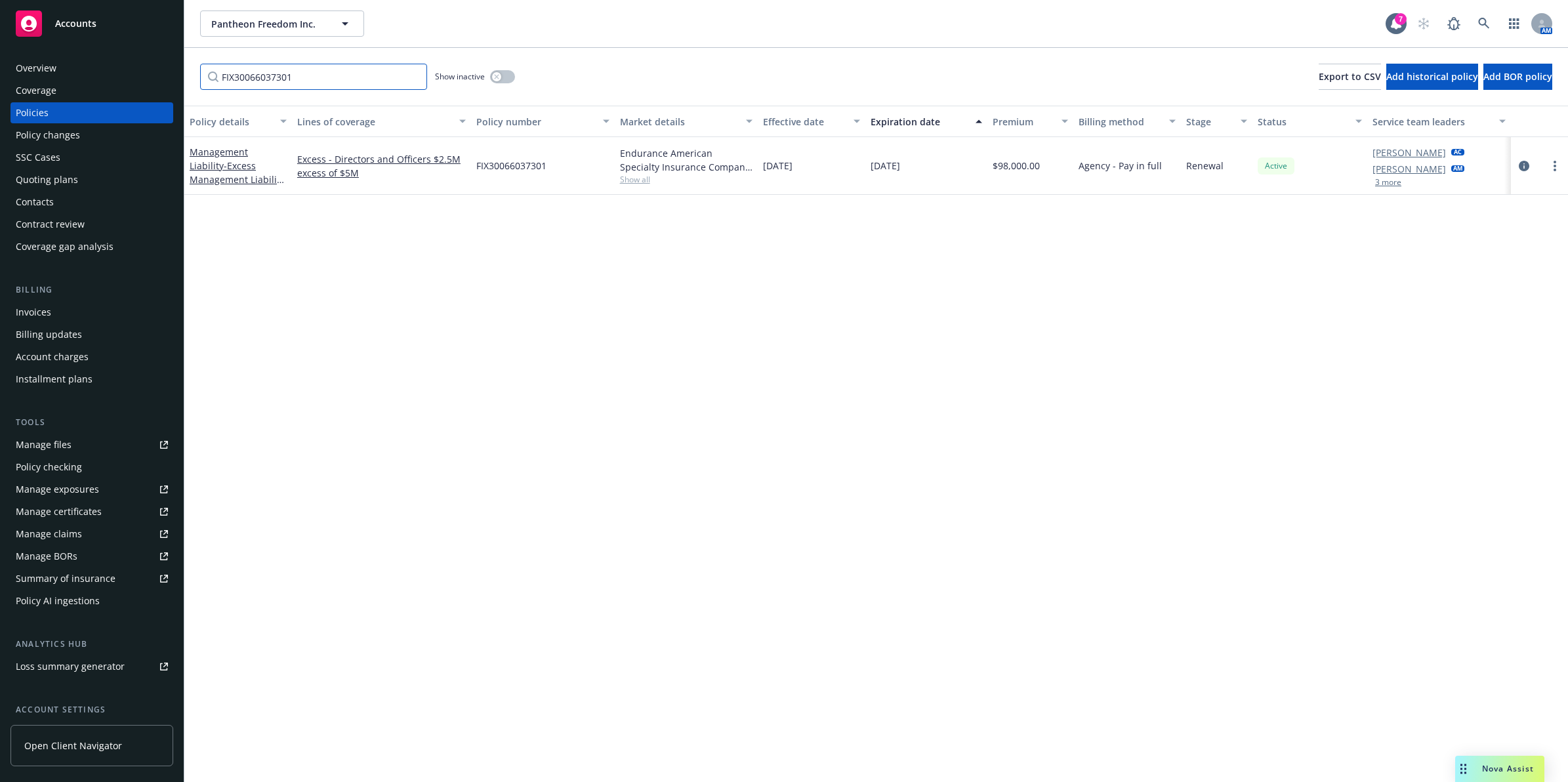
click at [232, 79] on input "FIX30066037301" at bounding box center [313, 77] width 227 height 26
paste input "IAP-109513"
type input "IAP-109513"
click at [233, 171] on span "- Management Liability (PL $2.5m, D&O $2.5m, EPL $2.5m)" at bounding box center [237, 193] width 96 height 54
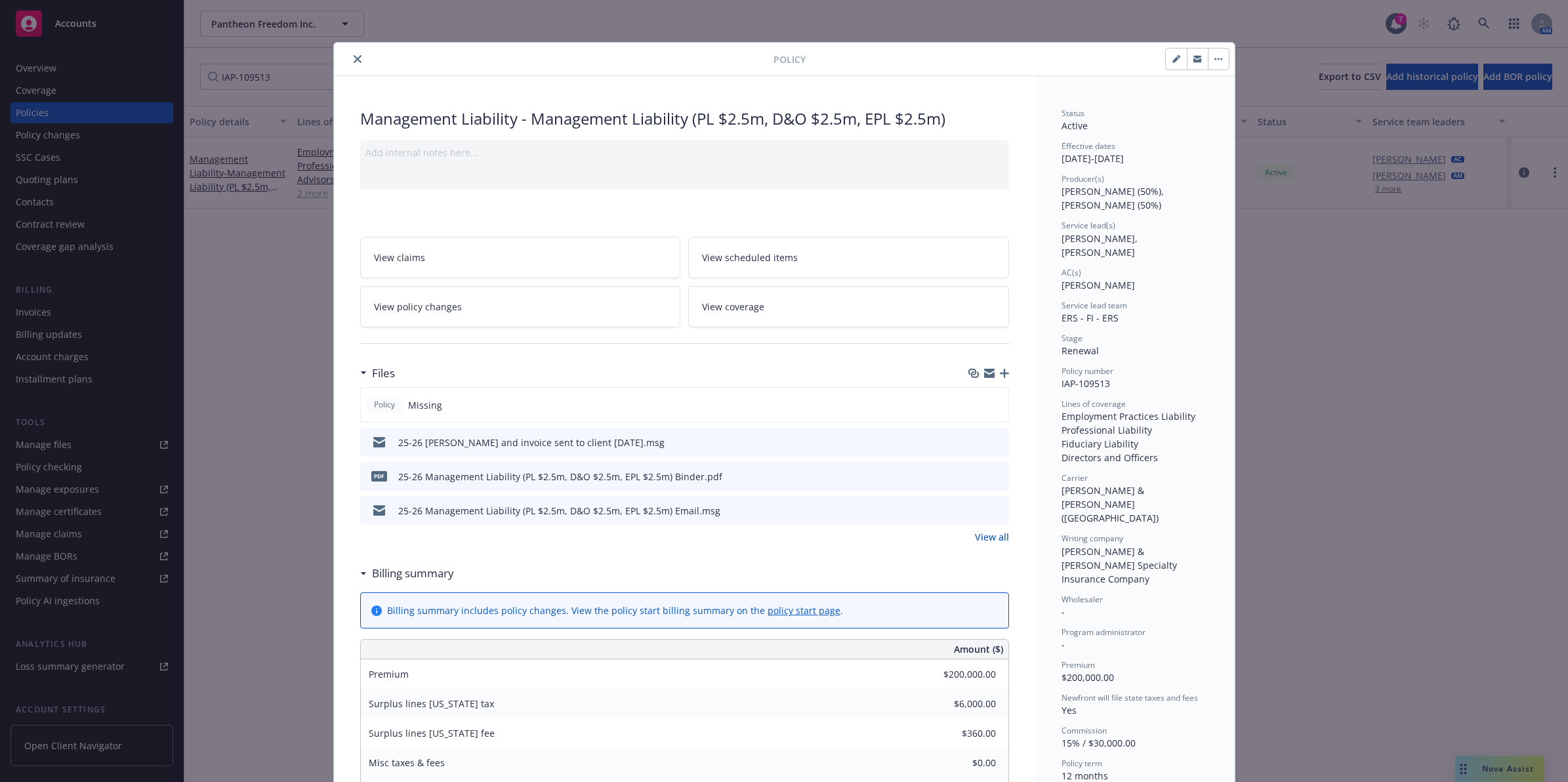
click at [992, 439] on icon "preview file" at bounding box center [996, 441] width 12 height 9
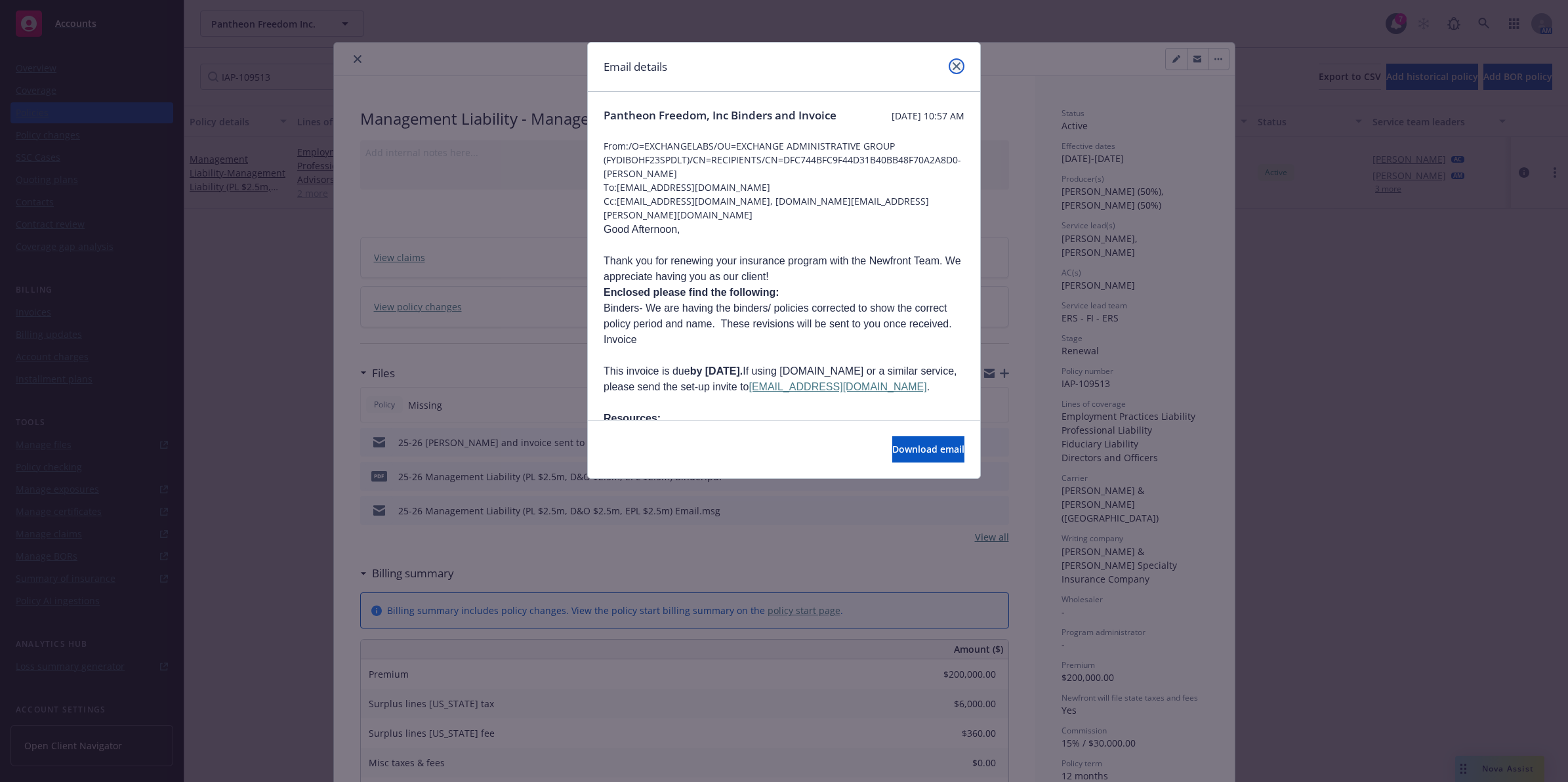
click at [955, 67] on icon "close" at bounding box center [957, 66] width 8 height 8
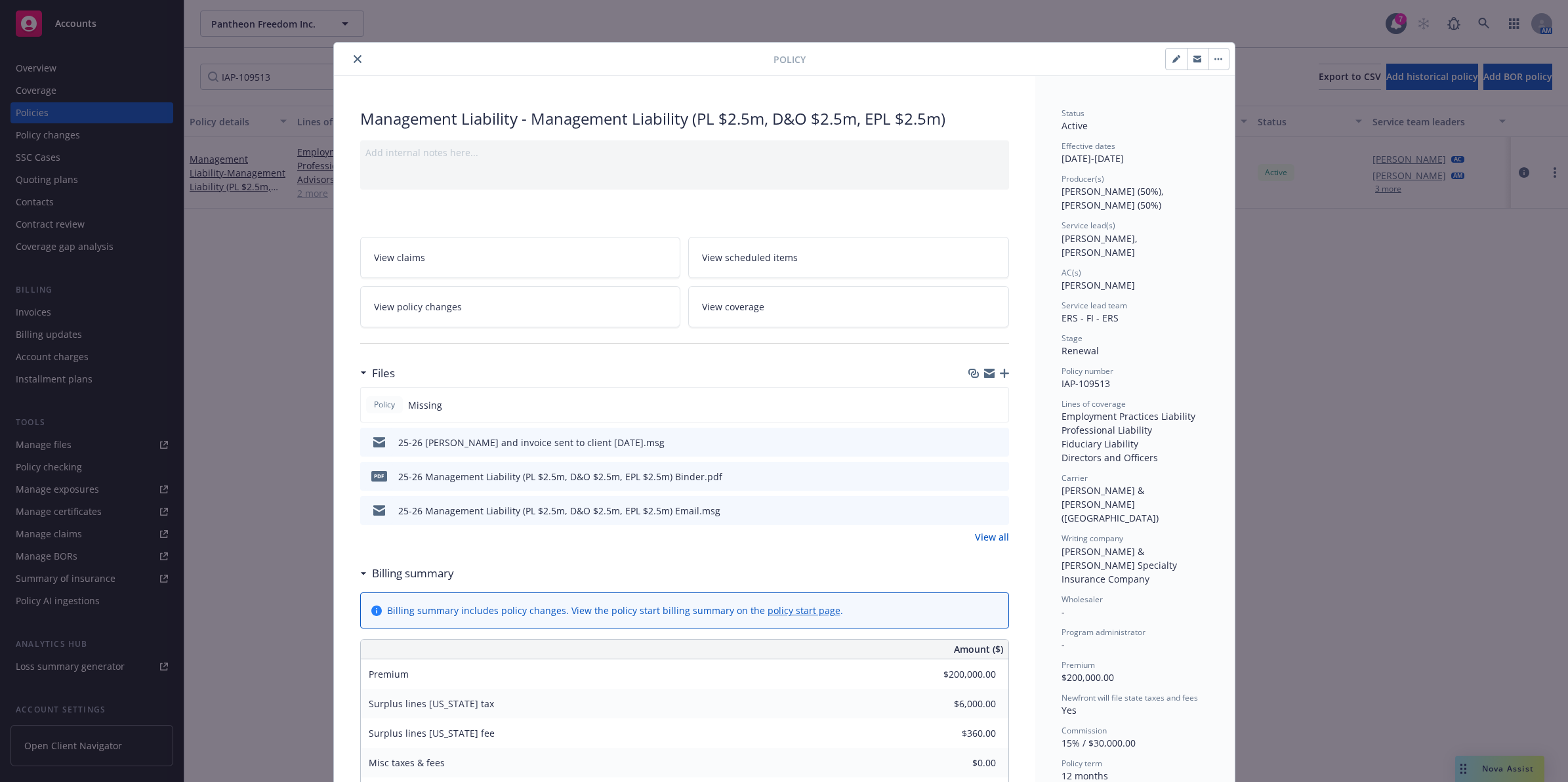
click at [995, 507] on icon "preview file" at bounding box center [996, 510] width 12 height 9
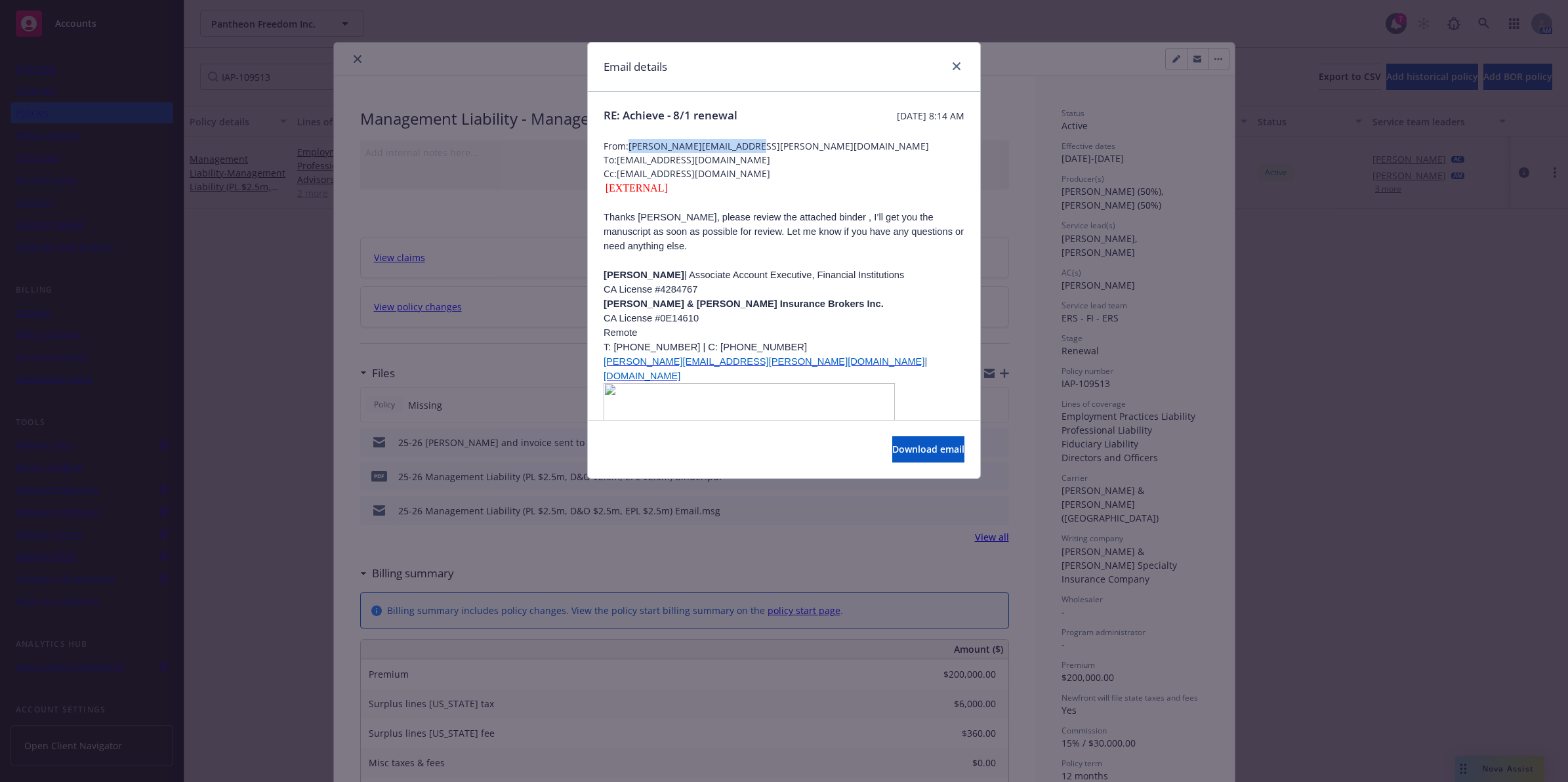
drag, startPoint x: 750, startPoint y: 145, endPoint x: 633, endPoint y: 148, distance: 117.0
click at [633, 148] on span "From: [PERSON_NAME][EMAIL_ADDRESS][PERSON_NAME][DOMAIN_NAME]" at bounding box center [783, 145] width 361 height 14
copy span "[PERSON_NAME][EMAIL_ADDRESS][PERSON_NAME][DOMAIN_NAME]"
click at [953, 72] on link "close" at bounding box center [956, 65] width 15 height 15
